Goal: Information Seeking & Learning: Learn about a topic

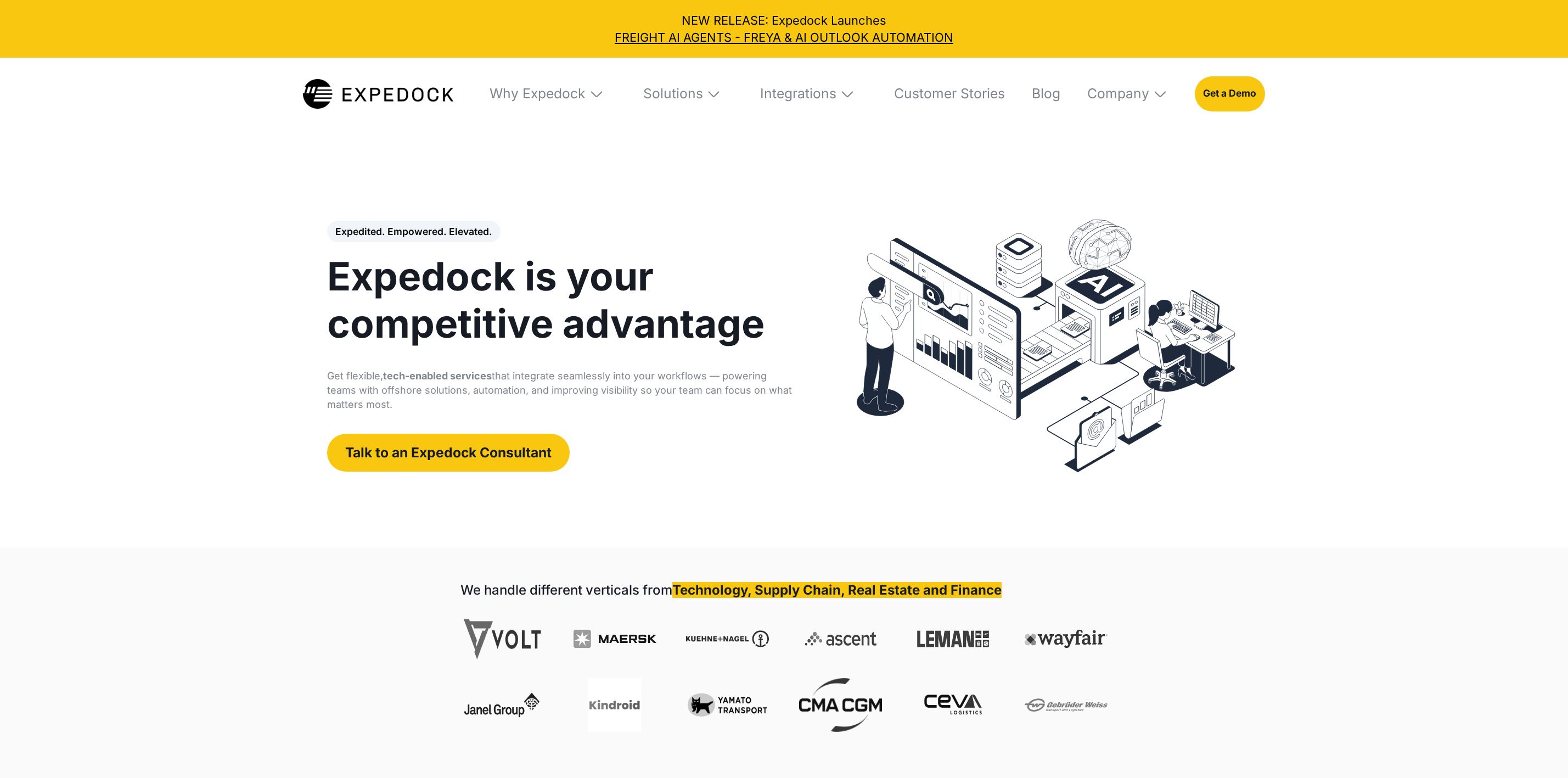
select select
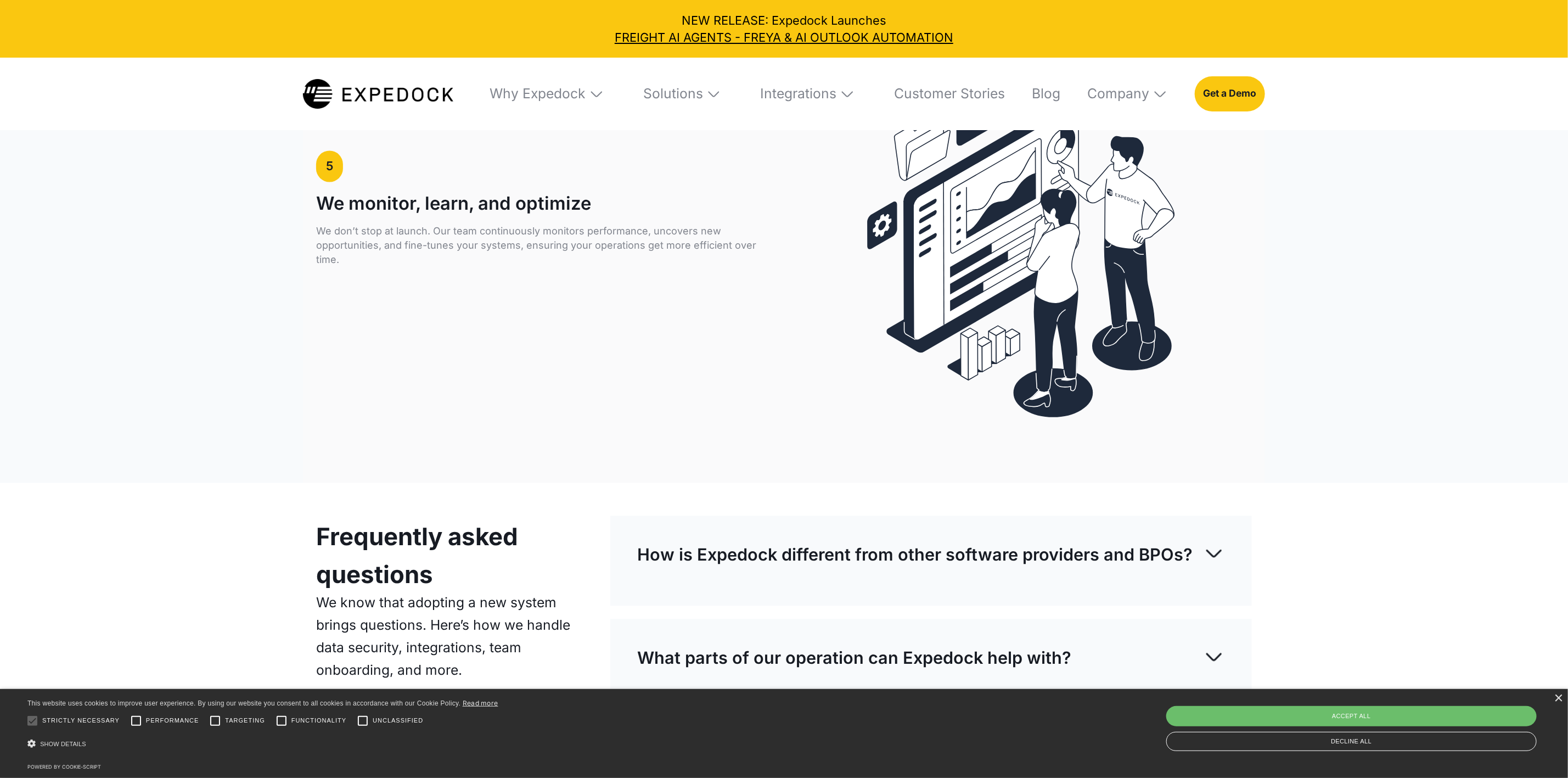
scroll to position [4539, 0]
drag, startPoint x: 1144, startPoint y: 582, endPoint x: 781, endPoint y: 486, distance: 375.5
click at [1144, 566] on p "How is Expedock different from other software providers and BPOs?" at bounding box center [915, 555] width 556 height 24
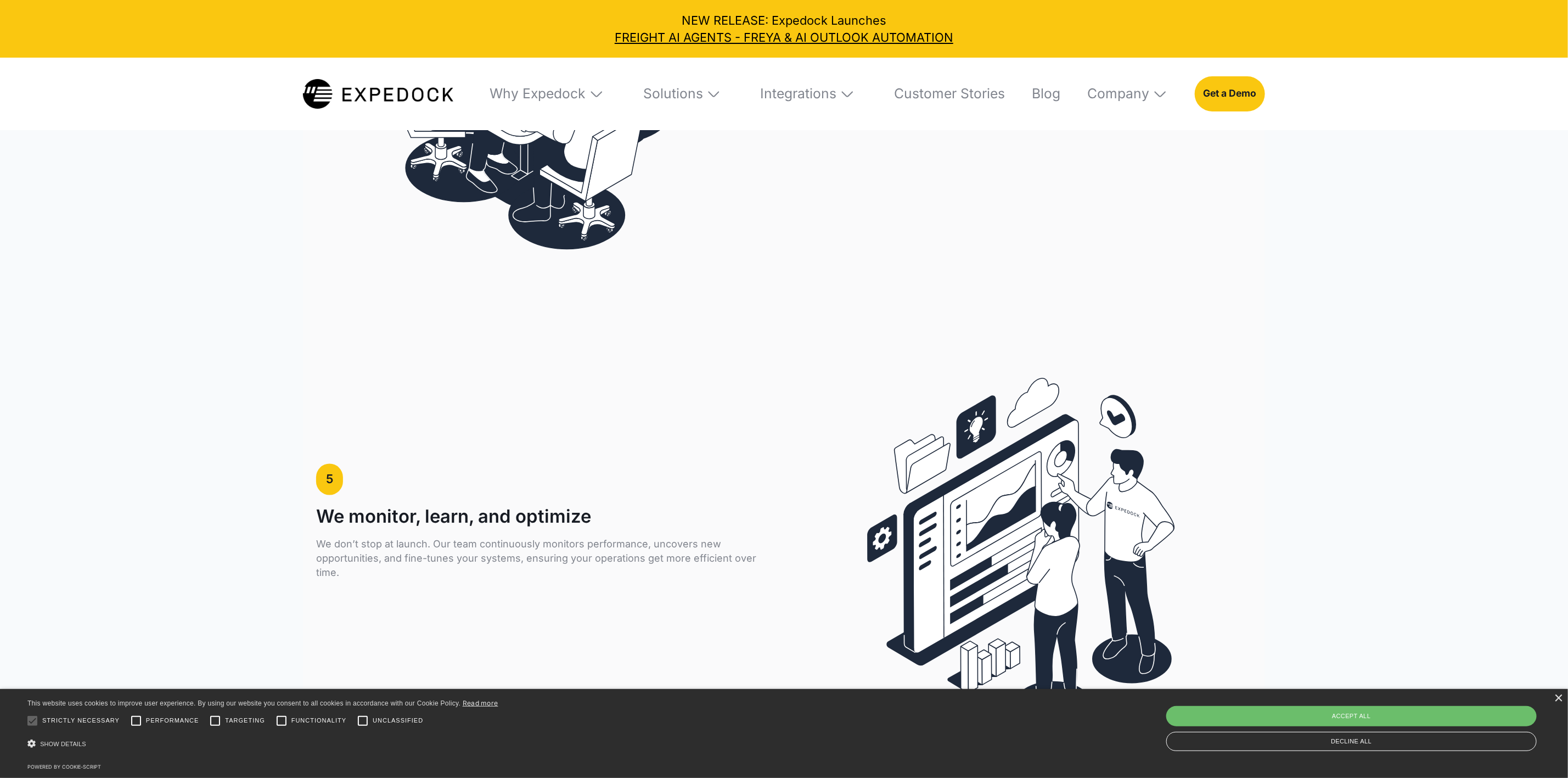
click at [591, 96] on img at bounding box center [596, 94] width 15 height 15
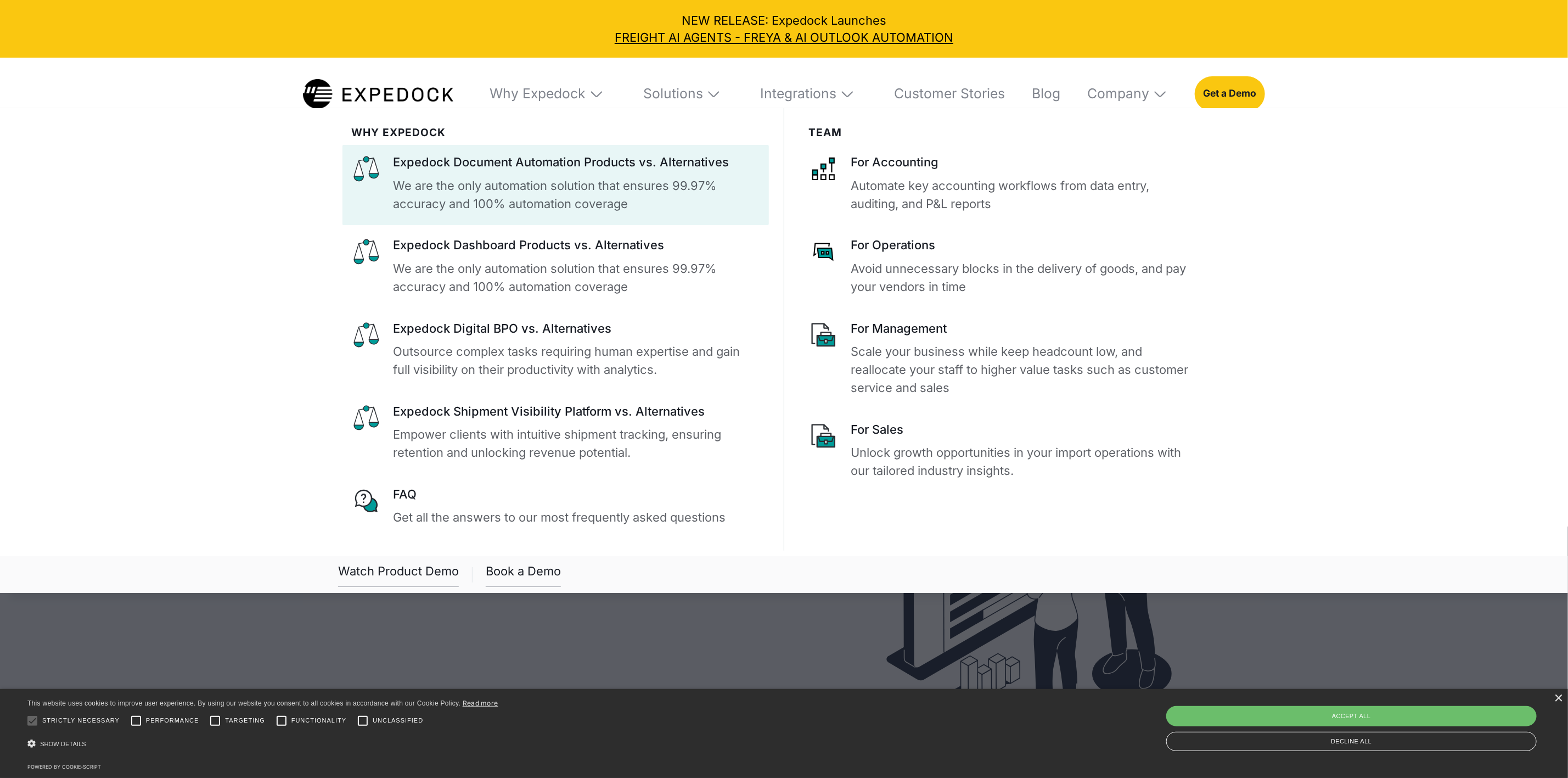
click at [581, 200] on p "We are the only automation solution that ensures 99.97% accuracy and 100% autom…" at bounding box center [576, 195] width 366 height 37
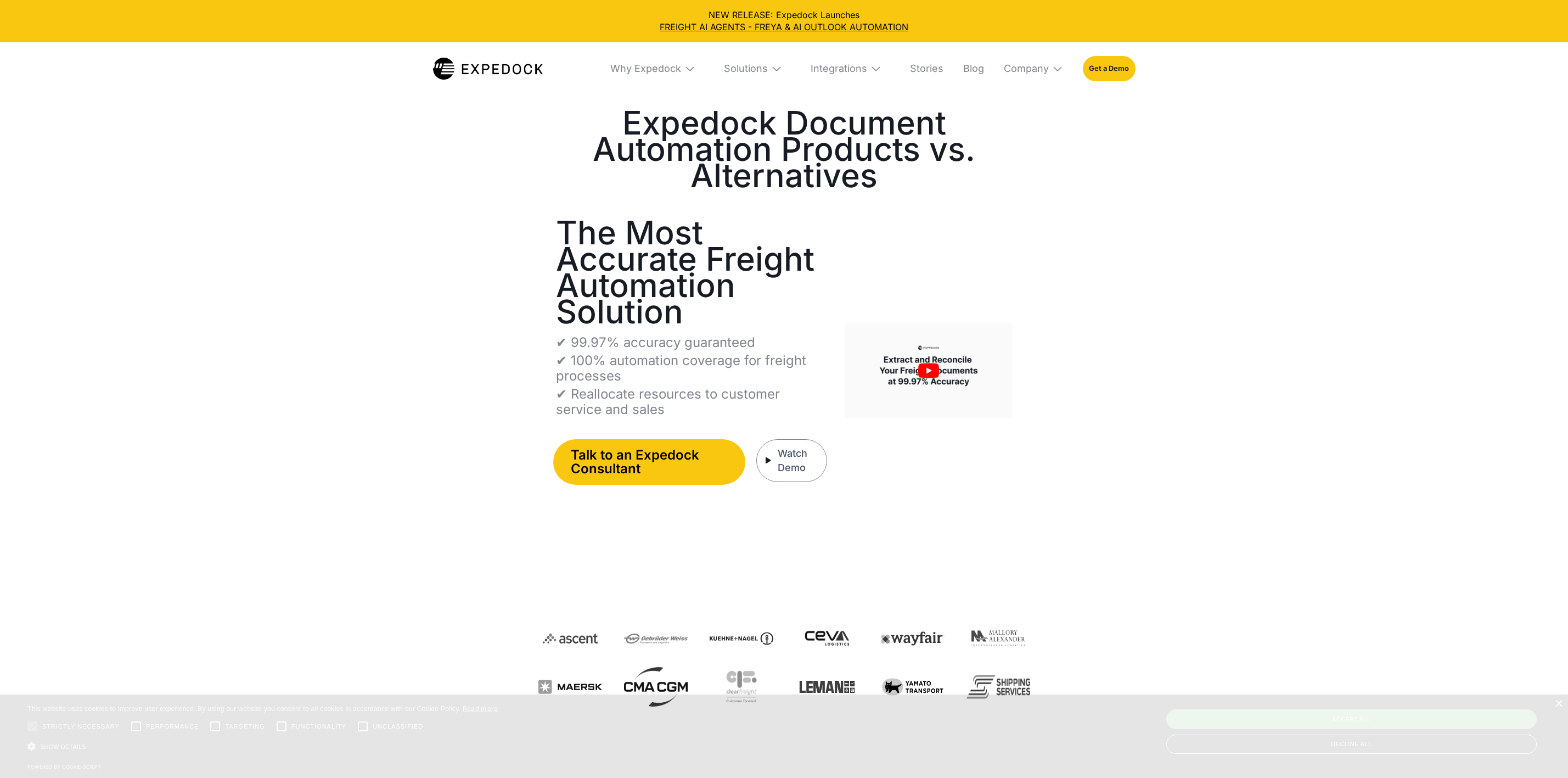
select select
